Goal: Task Accomplishment & Management: Use online tool/utility

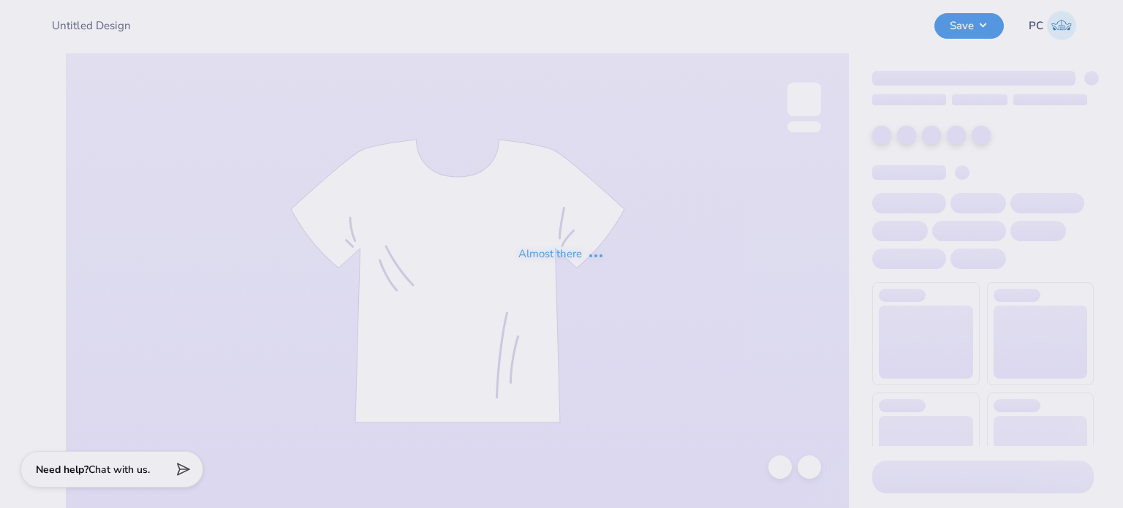
type input "GSS tank"
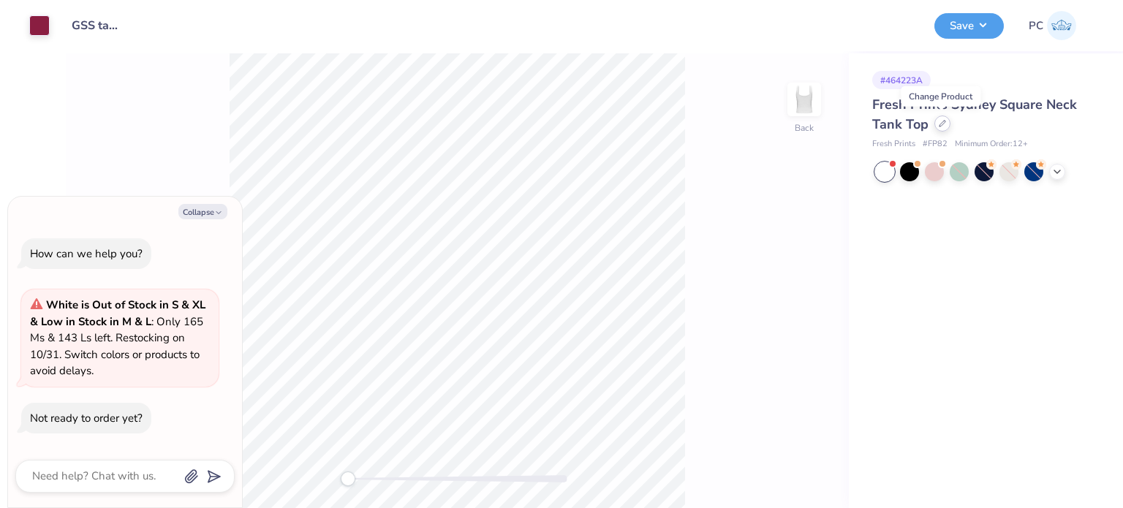
click at [941, 126] on icon at bounding box center [942, 123] width 7 height 7
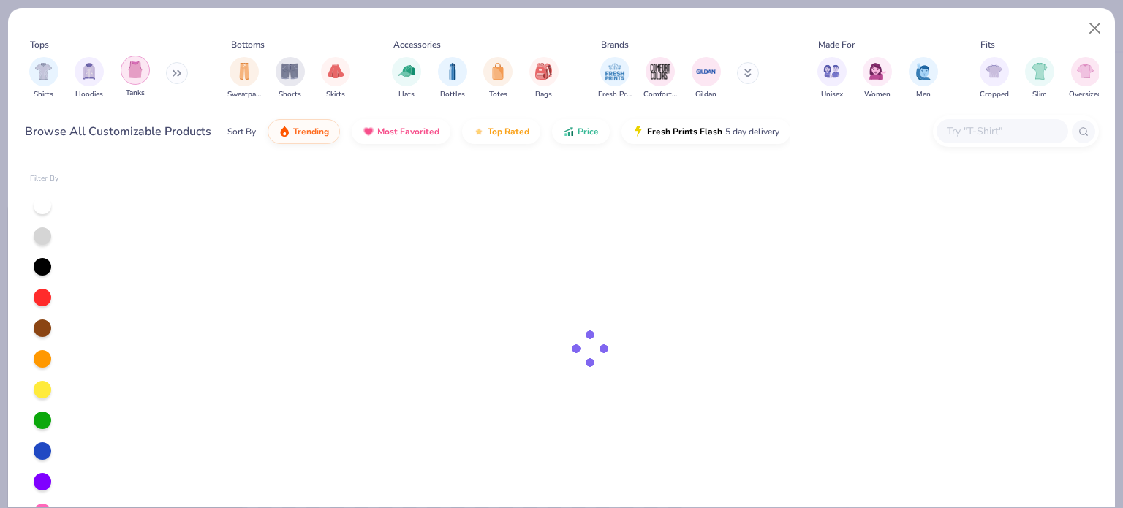
click at [135, 60] on div "filter for Tanks" at bounding box center [135, 70] width 29 height 29
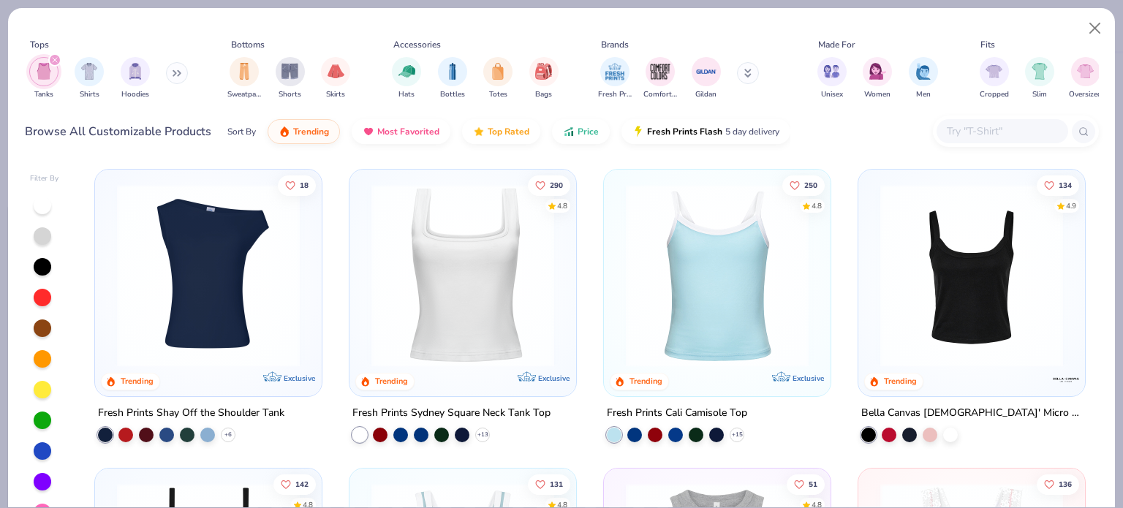
click at [937, 292] on img at bounding box center [971, 275] width 197 height 183
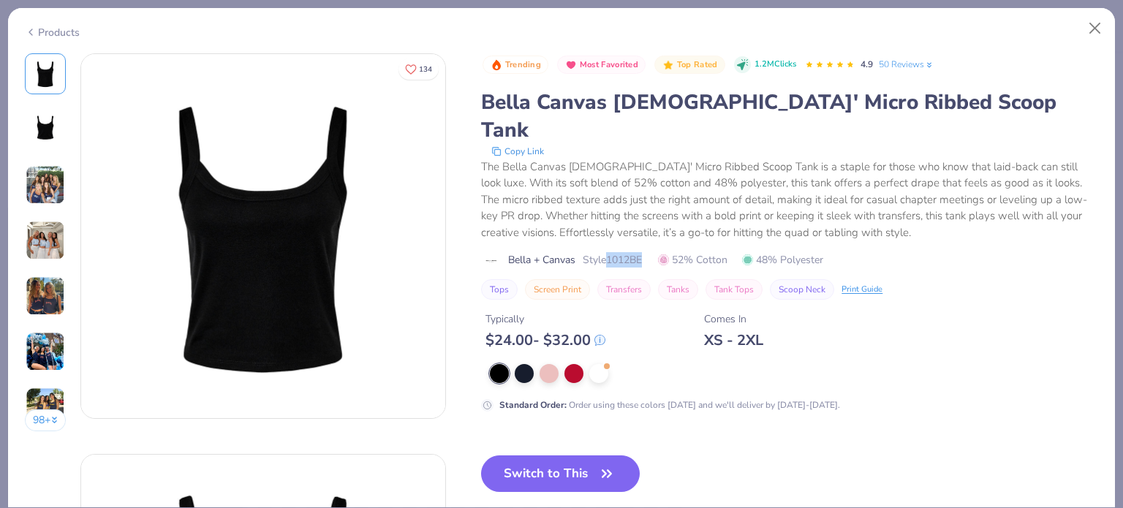
drag, startPoint x: 611, startPoint y: 232, endPoint x: 652, endPoint y: 233, distance: 40.2
click at [652, 252] on div "Bella + Canvas Style 1012BE 52% Cotton 48% Polyester" at bounding box center [789, 259] width 617 height 15
copy span "1012BE"
click at [557, 456] on button "Switch to This" at bounding box center [560, 474] width 159 height 37
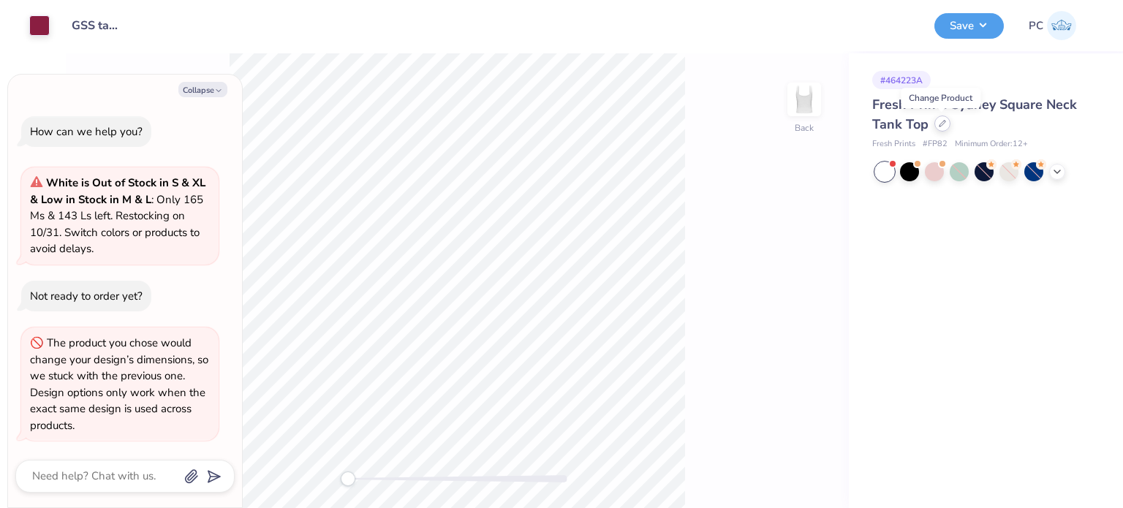
click at [941, 122] on icon at bounding box center [943, 124] width 6 height 6
type textarea "x"
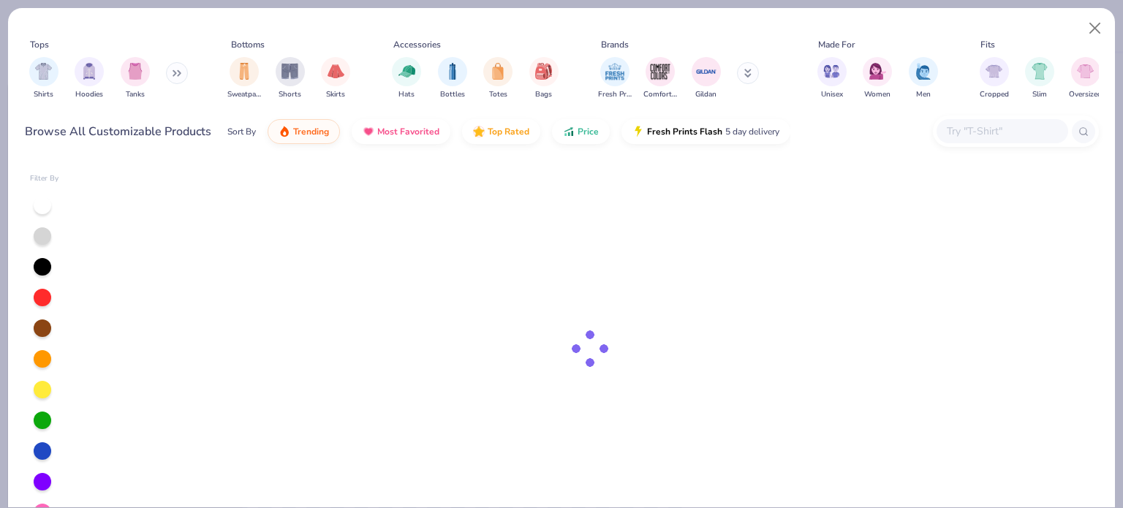
click at [980, 137] on input "text" at bounding box center [1002, 131] width 113 height 17
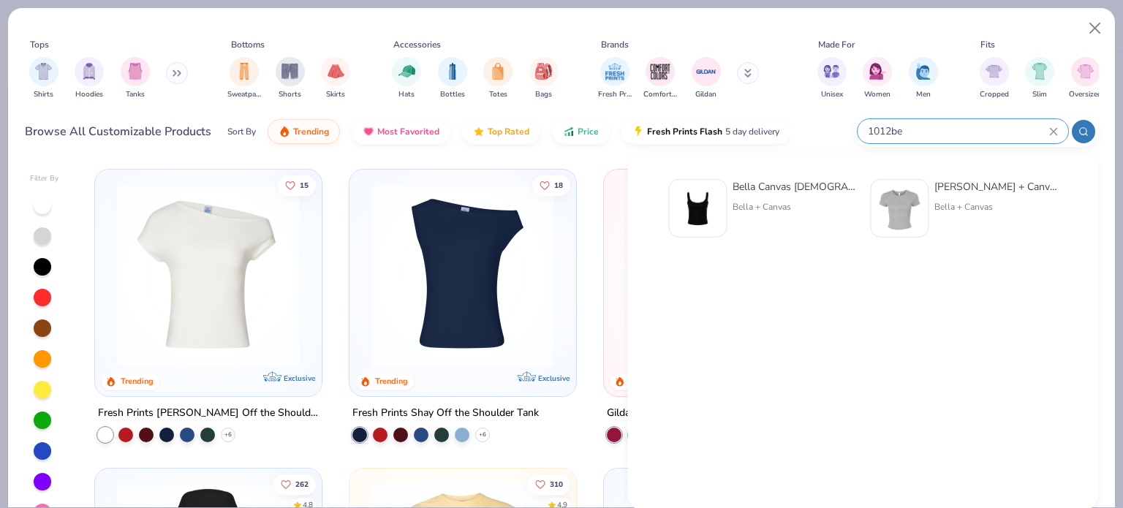
type input "1012be"
click at [711, 208] on img at bounding box center [697, 208] width 45 height 45
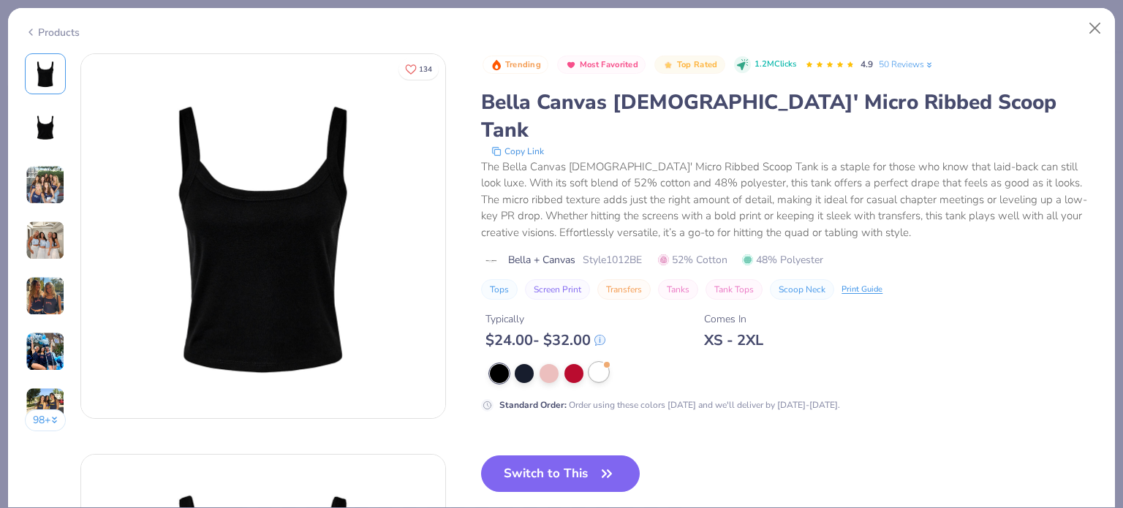
click at [600, 363] on div at bounding box center [598, 372] width 19 height 19
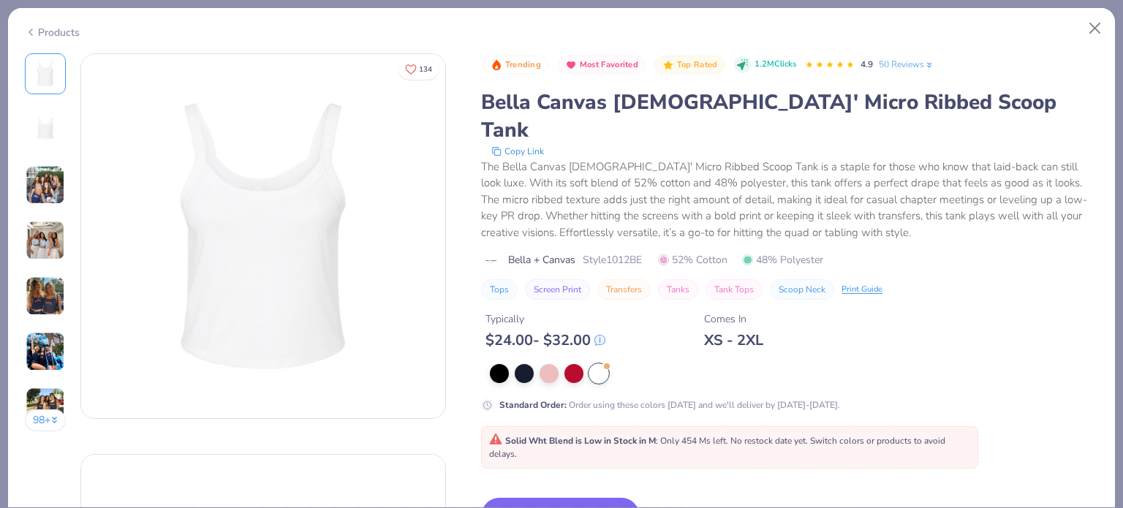
click at [573, 498] on button "Switch to This" at bounding box center [560, 516] width 159 height 37
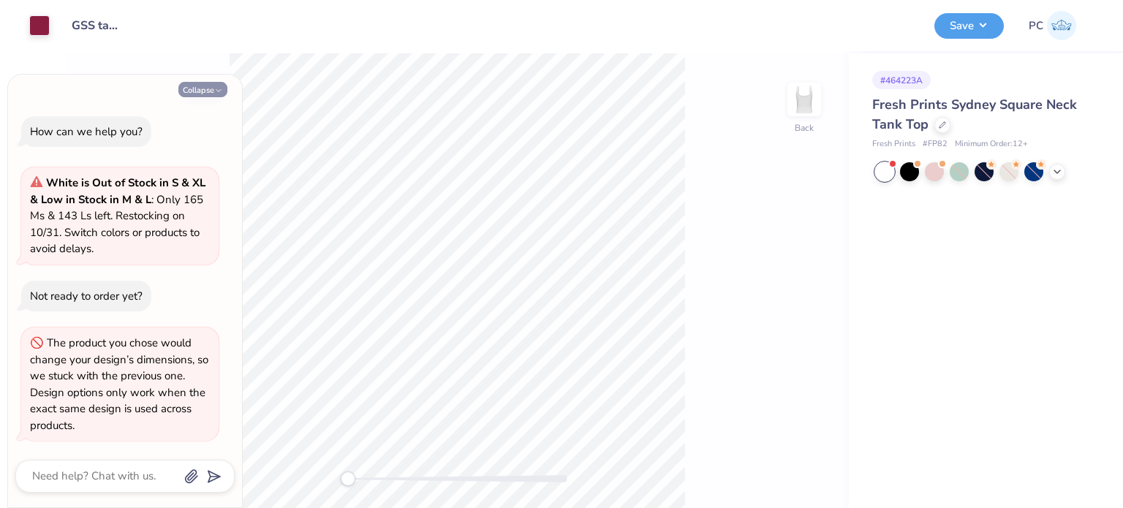
click at [192, 84] on button "Collapse" at bounding box center [202, 89] width 49 height 15
type textarea "x"
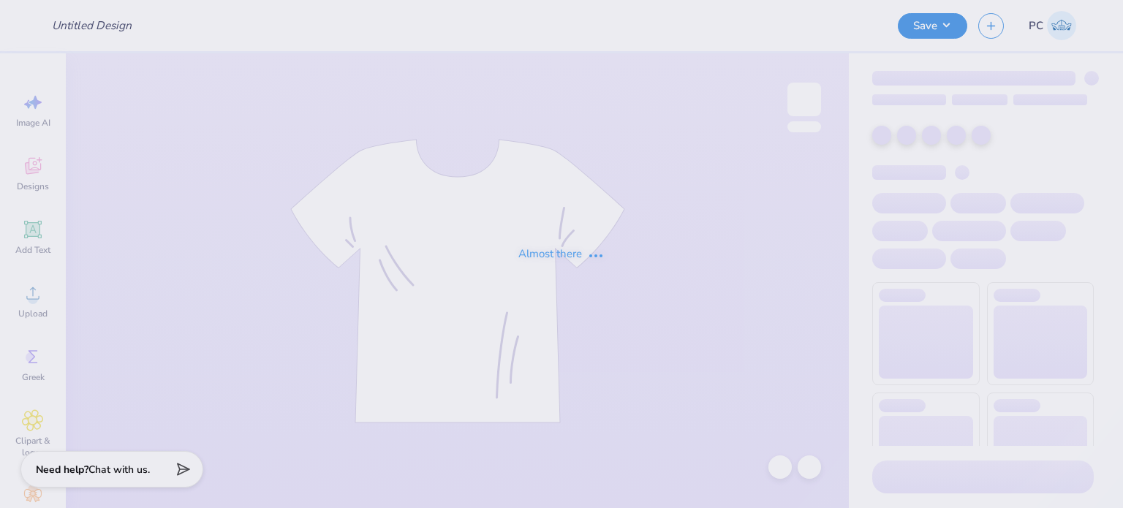
type input "GSS tank"
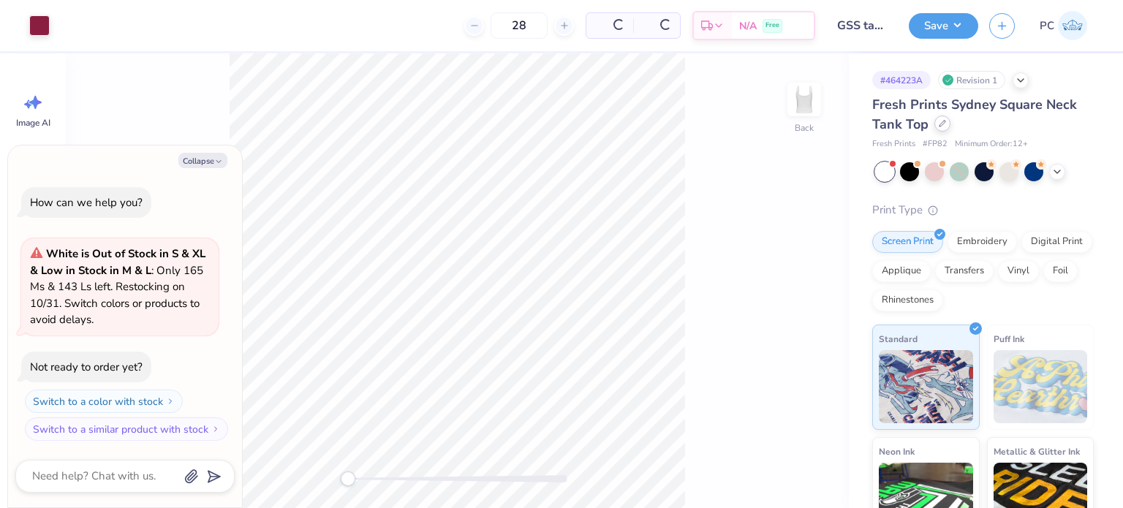
click at [940, 126] on icon at bounding box center [943, 124] width 6 height 6
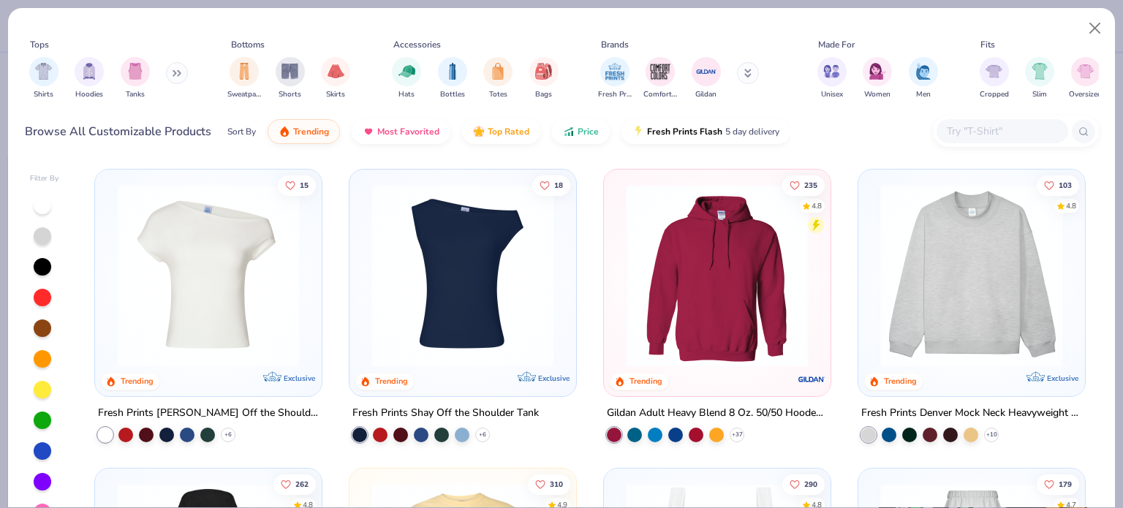
click at [967, 135] on input "text" at bounding box center [1002, 131] width 113 height 17
type textarea "x"
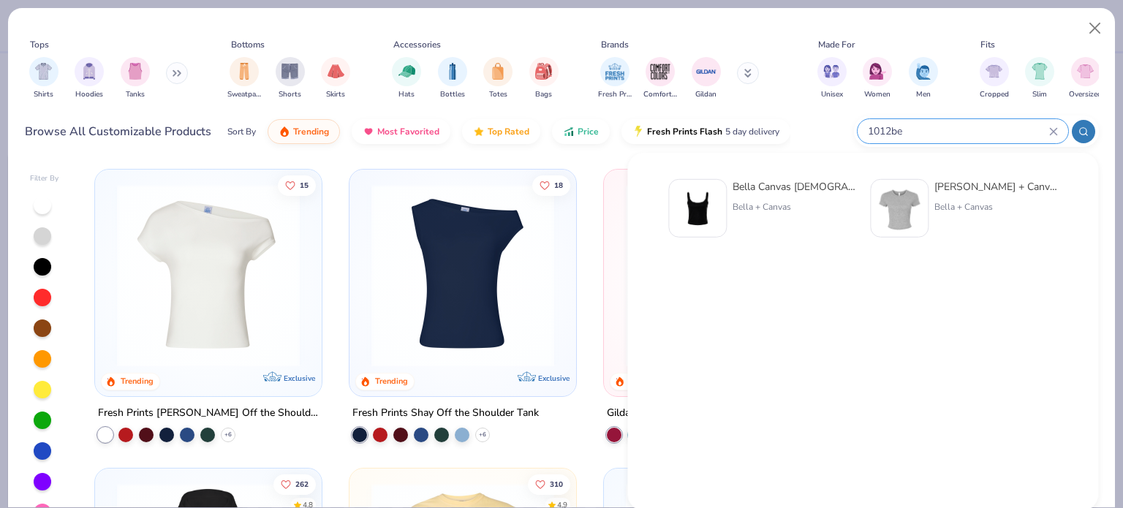
type input "1012be"
click at [706, 204] on img at bounding box center [697, 208] width 45 height 45
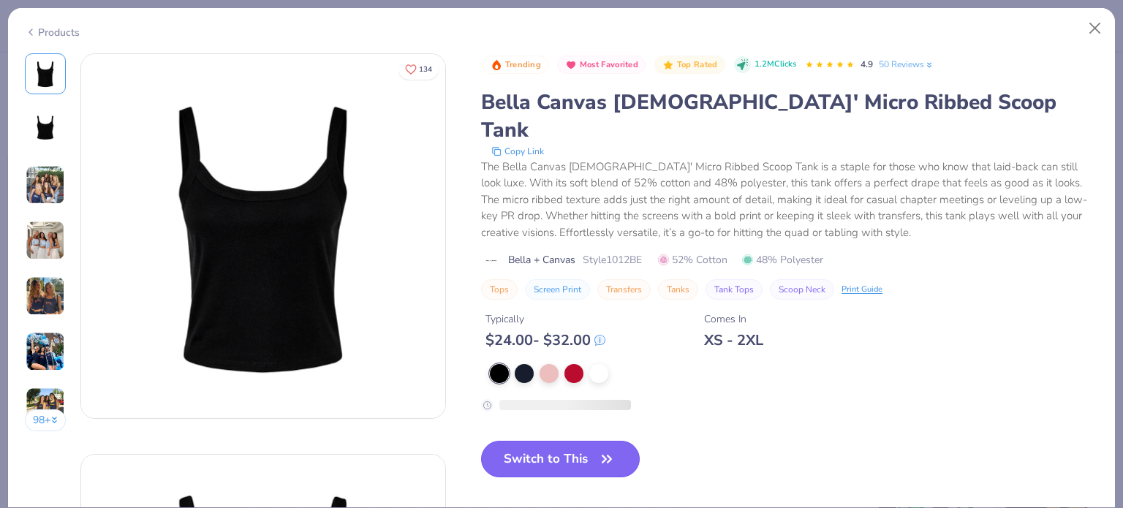
click at [578, 441] on button "Switch to This" at bounding box center [560, 459] width 159 height 37
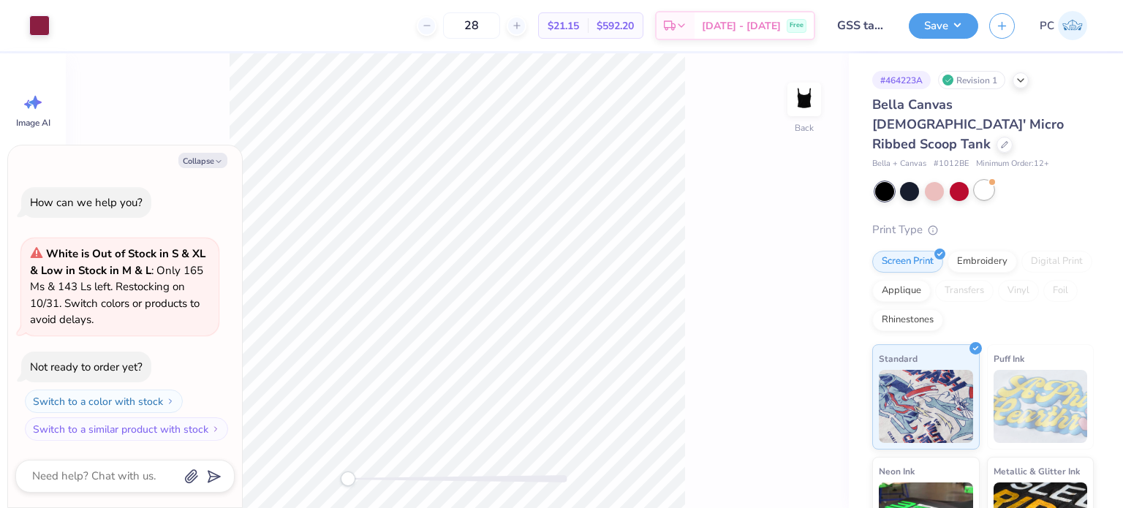
click at [984, 181] on div at bounding box center [984, 190] width 19 height 19
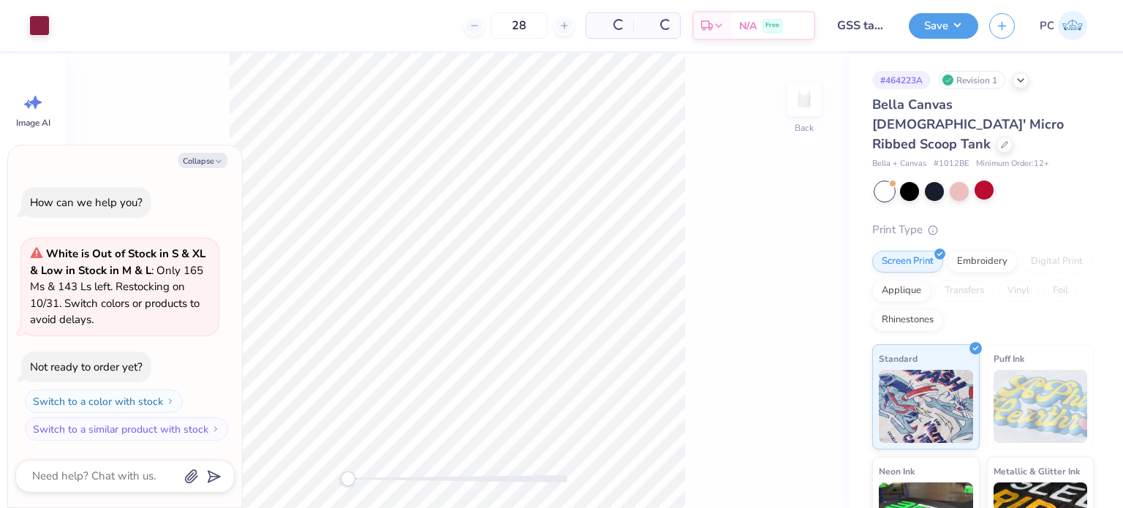
scroll to position [129, 0]
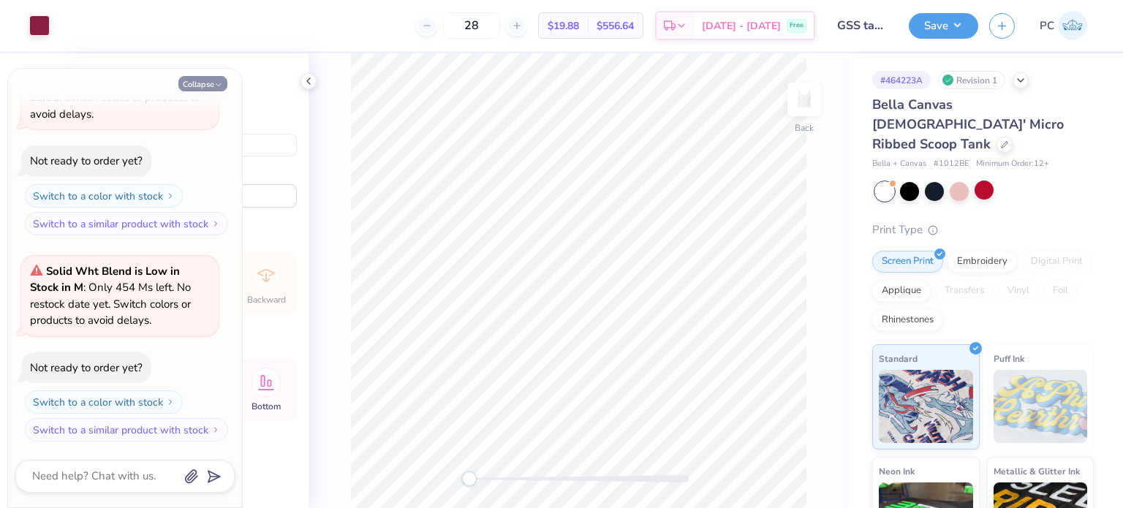
click at [197, 84] on button "Collapse" at bounding box center [202, 83] width 49 height 15
type textarea "x"
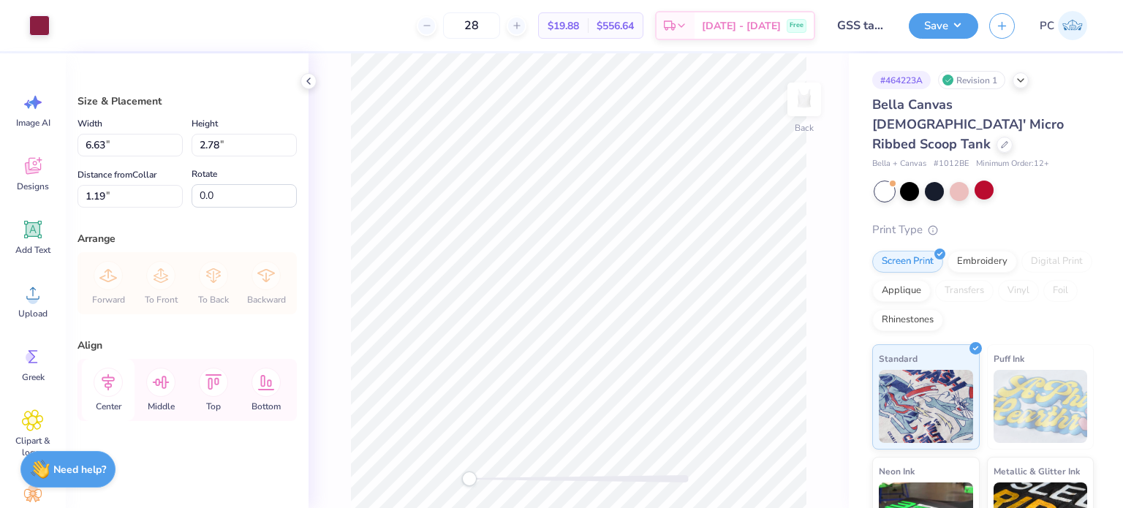
click at [110, 385] on icon at bounding box center [108, 382] width 13 height 17
drag, startPoint x: 234, startPoint y: 146, endPoint x: 199, endPoint y: 145, distance: 35.1
click at [199, 145] on input "2.78" at bounding box center [244, 145] width 105 height 23
type input "2"
type input "4.78"
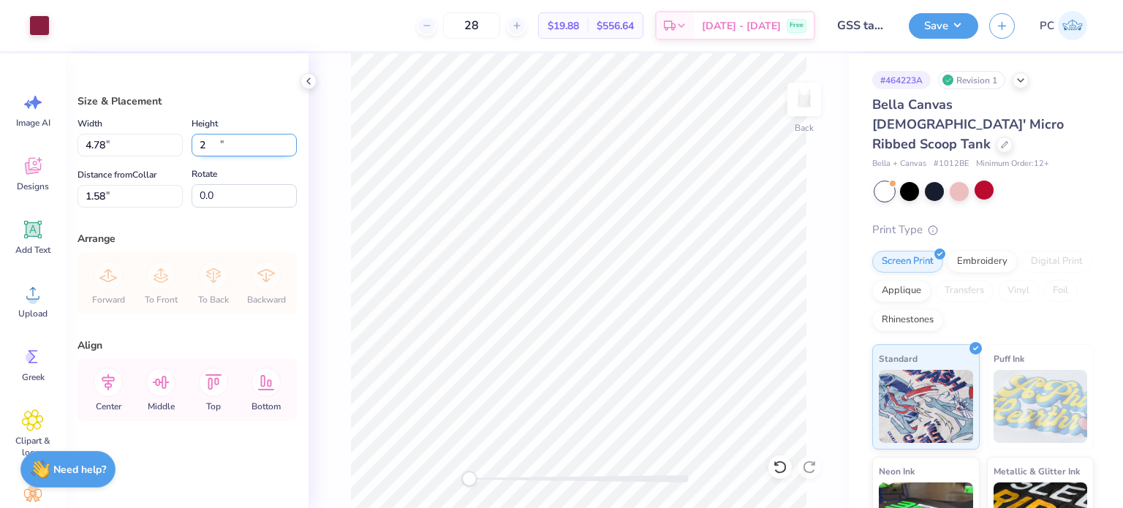
type input "2.00"
type input "1.58"
click at [774, 469] on icon at bounding box center [780, 467] width 15 height 15
type input "6.63"
type input "2.78"
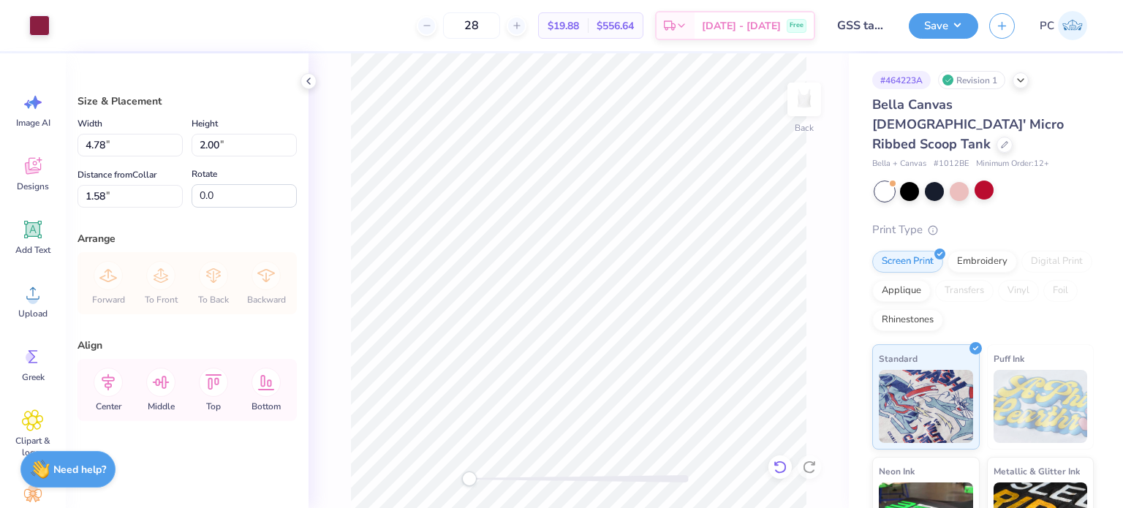
type input "1.19"
drag, startPoint x: 141, startPoint y: 192, endPoint x: 87, endPoint y: 195, distance: 54.2
click at [87, 195] on input "1.19" at bounding box center [130, 196] width 105 height 23
click at [311, 76] on icon at bounding box center [309, 81] width 12 height 12
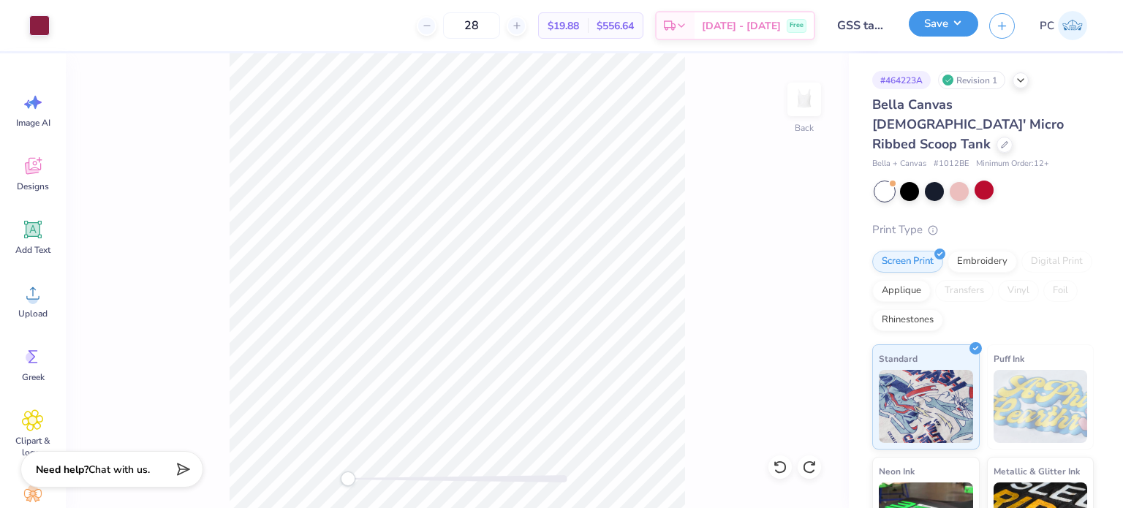
click at [927, 20] on button "Save" at bounding box center [943, 24] width 69 height 26
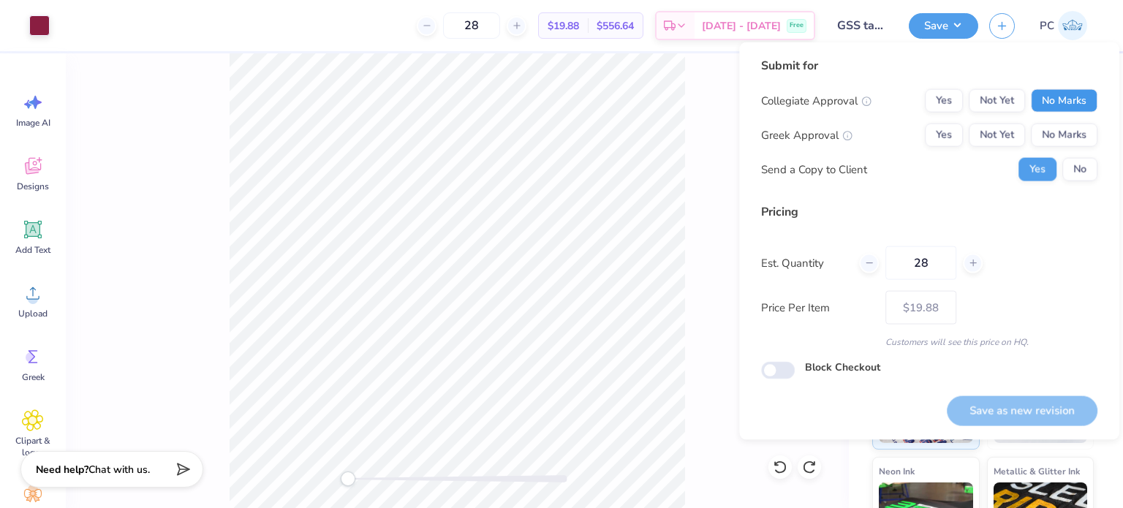
click at [1048, 102] on button "No Marks" at bounding box center [1064, 100] width 67 height 23
click at [1062, 137] on button "No Marks" at bounding box center [1064, 135] width 67 height 23
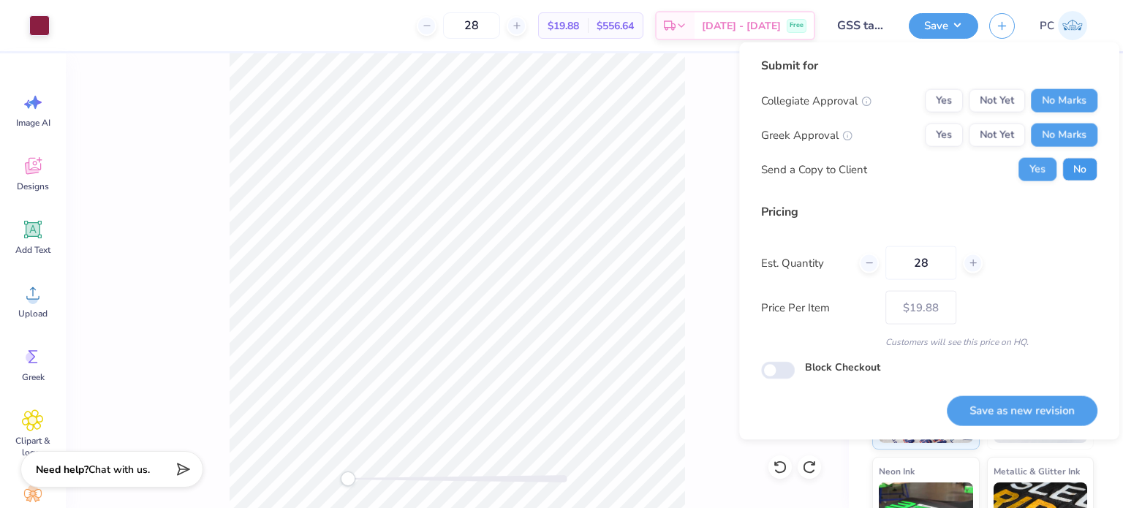
click at [1078, 177] on button "No" at bounding box center [1080, 169] width 35 height 23
click at [995, 406] on button "Save as new revision" at bounding box center [1022, 411] width 151 height 30
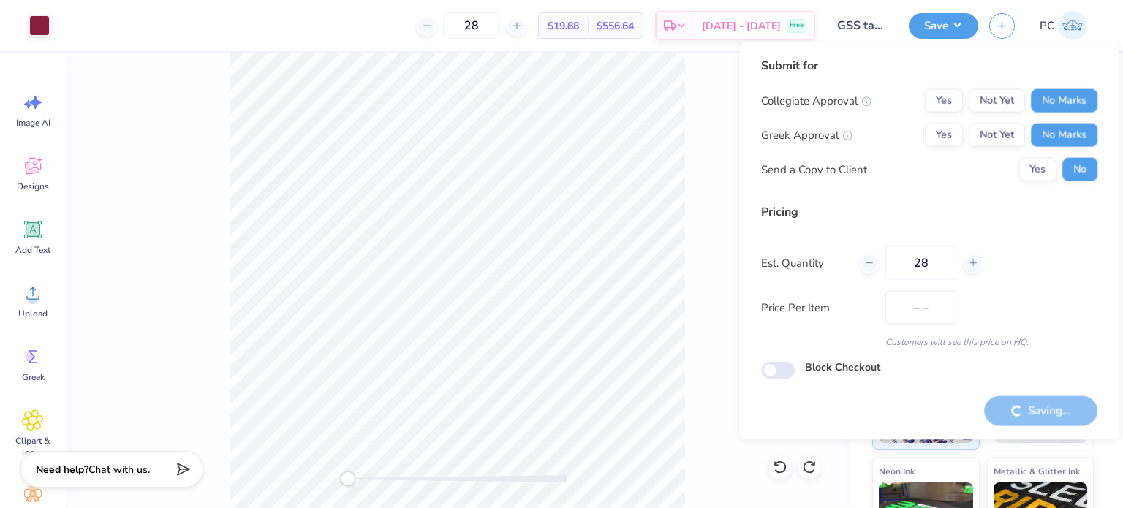
type input "$19.88"
